Goal: Check status

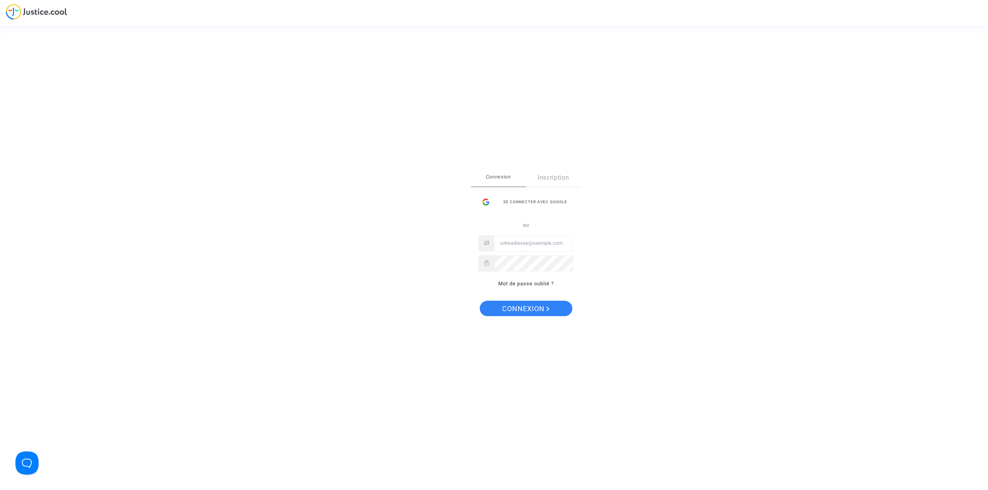
click at [539, 203] on div "Se connecter avec Google" at bounding box center [525, 201] width 95 height 15
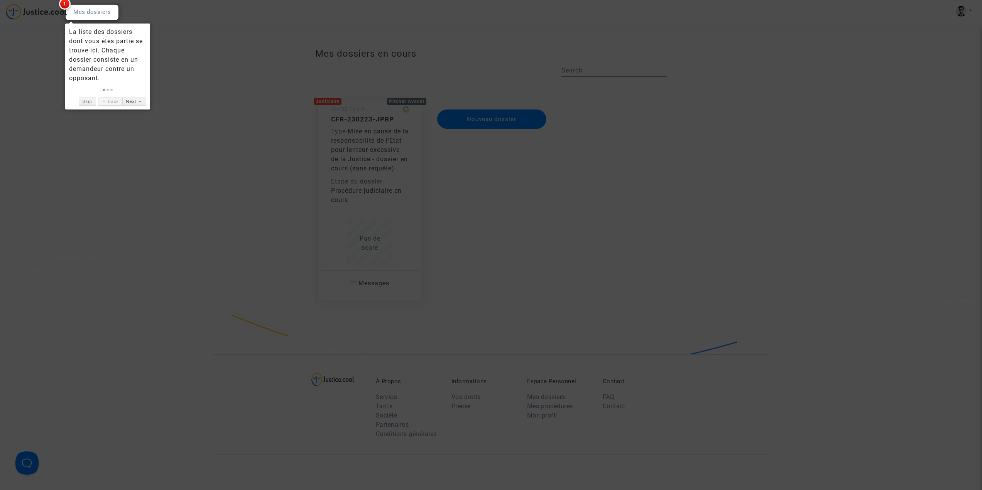
click at [198, 72] on div at bounding box center [491, 245] width 982 height 490
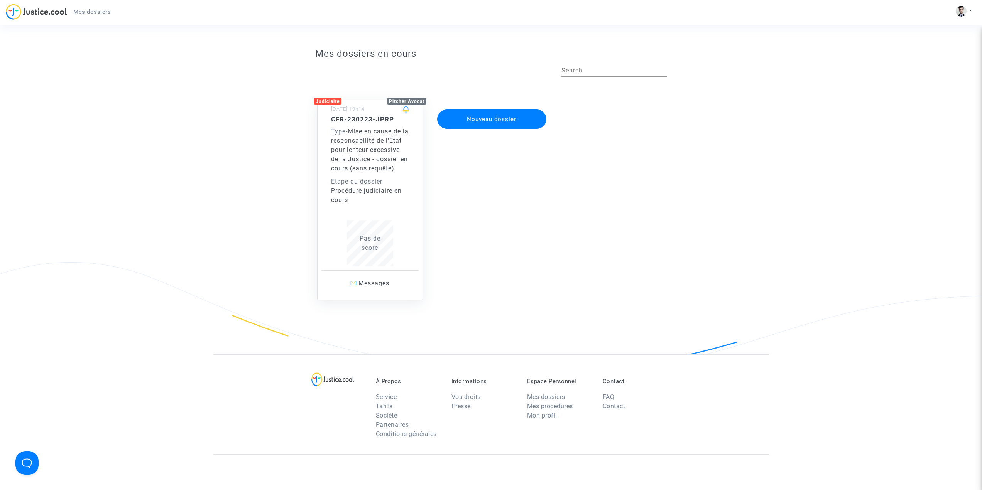
click at [358, 152] on span "Mise en cause de la responsabilité de l'Etat pour lenteur excessive de la Justi…" at bounding box center [370, 150] width 78 height 44
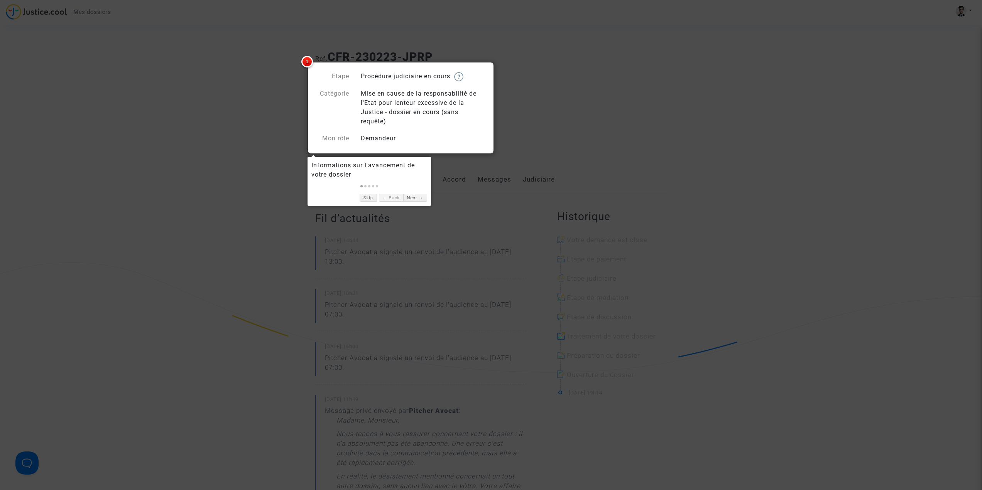
drag, startPoint x: 253, startPoint y: 144, endPoint x: 259, endPoint y: 140, distance: 6.4
click at [253, 144] on div at bounding box center [491, 245] width 982 height 490
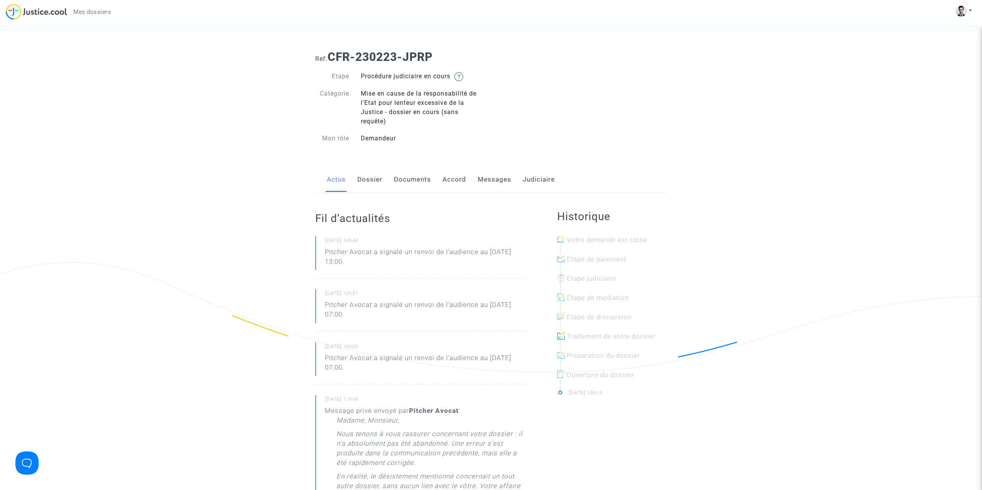
click at [373, 182] on link "Dossier" at bounding box center [369, 179] width 25 height 25
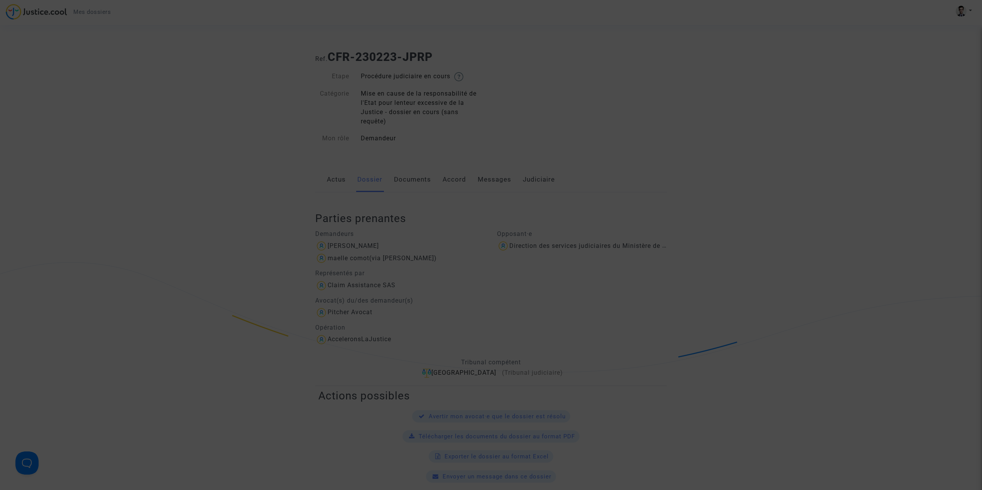
click at [415, 179] on div at bounding box center [491, 245] width 982 height 490
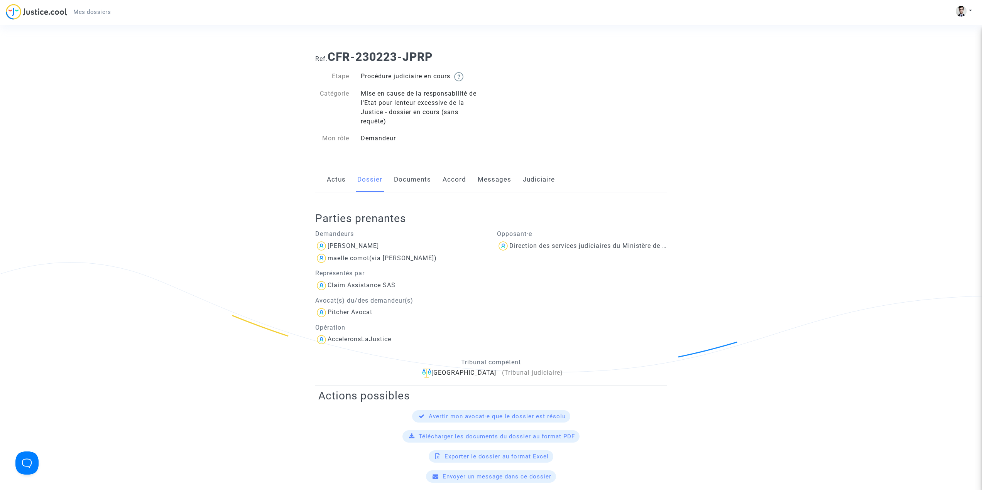
click at [409, 178] on link "Documents" at bounding box center [412, 179] width 37 height 25
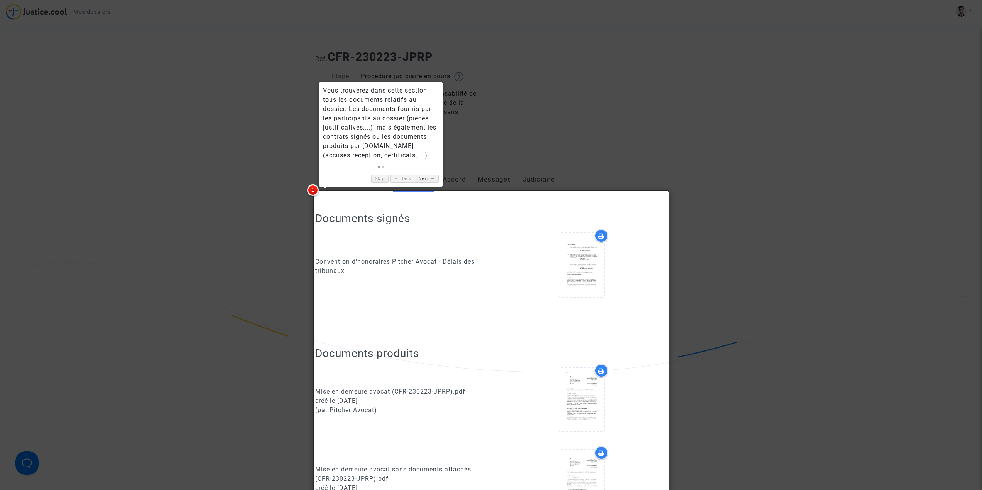
click at [451, 181] on div at bounding box center [491, 245] width 982 height 490
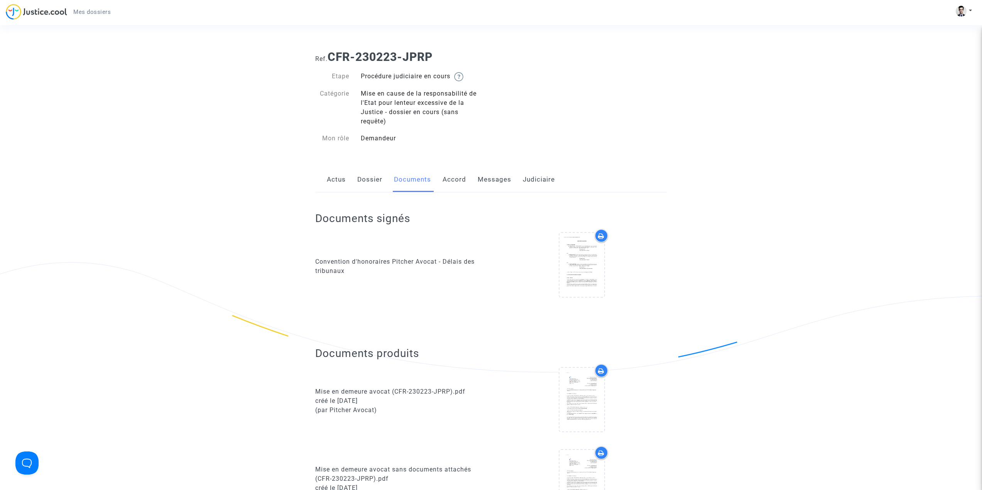
click at [454, 179] on link "Accord" at bounding box center [454, 179] width 24 height 25
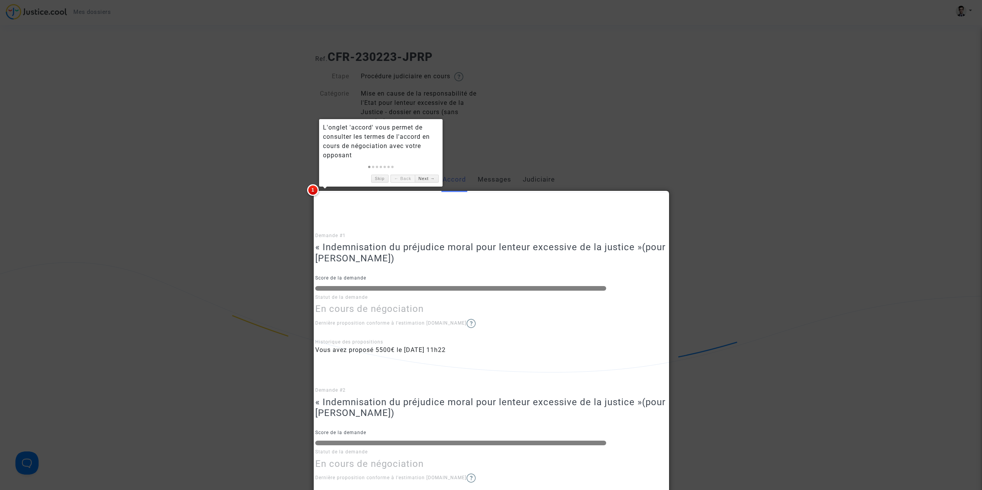
click at [274, 247] on div at bounding box center [491, 245] width 982 height 490
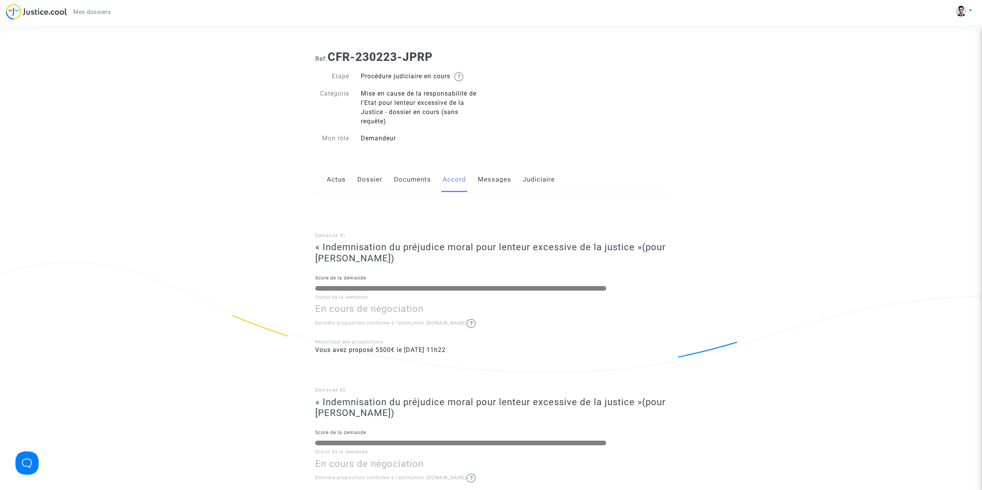
click at [496, 179] on link "Messages" at bounding box center [495, 179] width 34 height 25
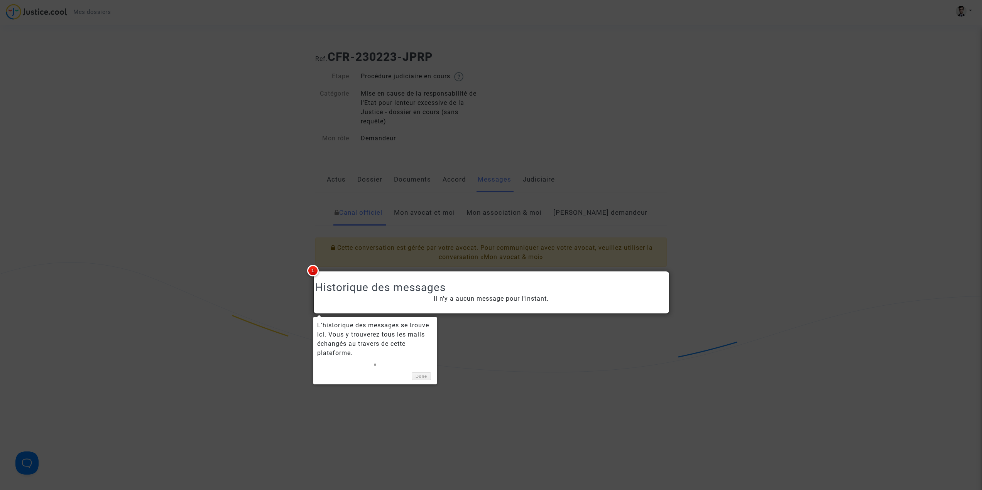
click at [549, 181] on div at bounding box center [491, 245] width 982 height 490
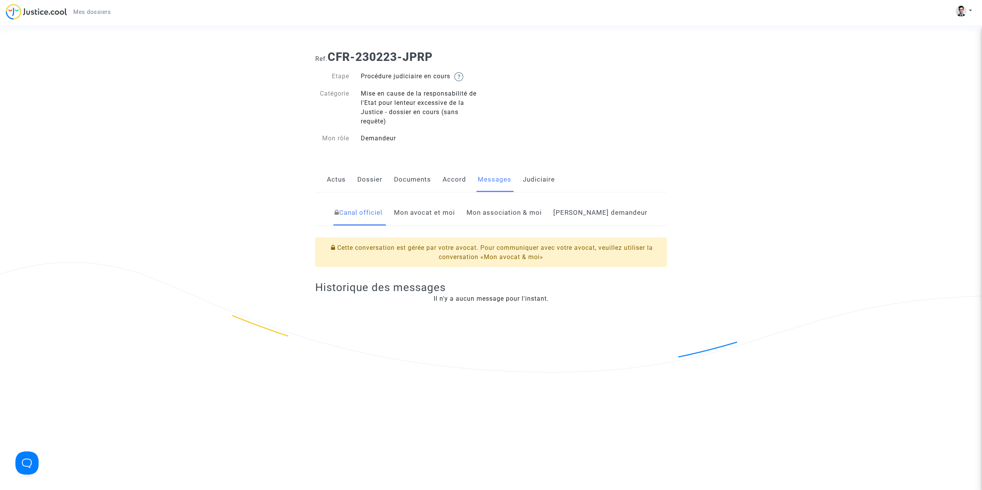
click at [537, 180] on link "Judiciaire" at bounding box center [539, 179] width 32 height 25
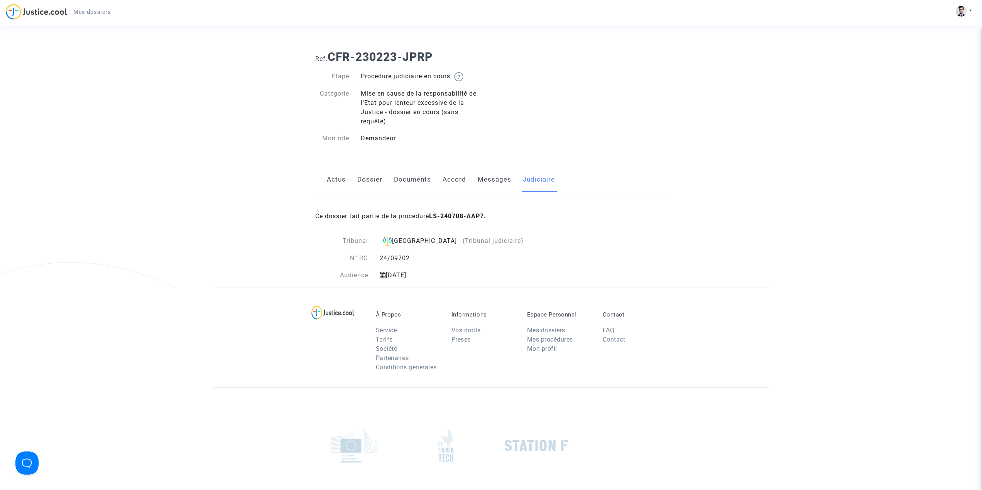
drag, startPoint x: 426, startPoint y: 275, endPoint x: 332, endPoint y: 269, distance: 93.6
click at [332, 269] on div "Tribunal Paris (Tribunal judiciaire) N° RG 24/09702 Audience 3 novembre 2025" at bounding box center [432, 258] width 234 height 44
